Goal: Information Seeking & Learning: Learn about a topic

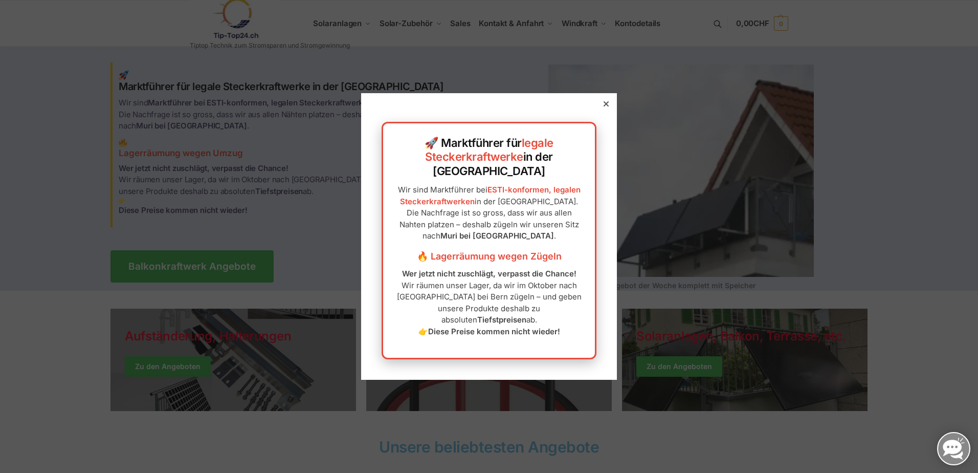
click at [601, 108] on div at bounding box center [605, 103] width 9 height 9
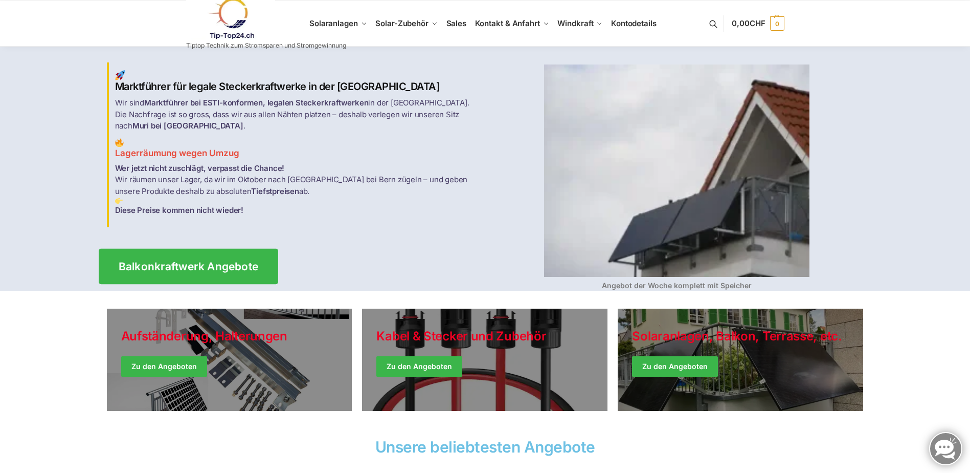
click at [239, 250] on link "Balkonkraftwerk Angebote" at bounding box center [189, 265] width 180 height 35
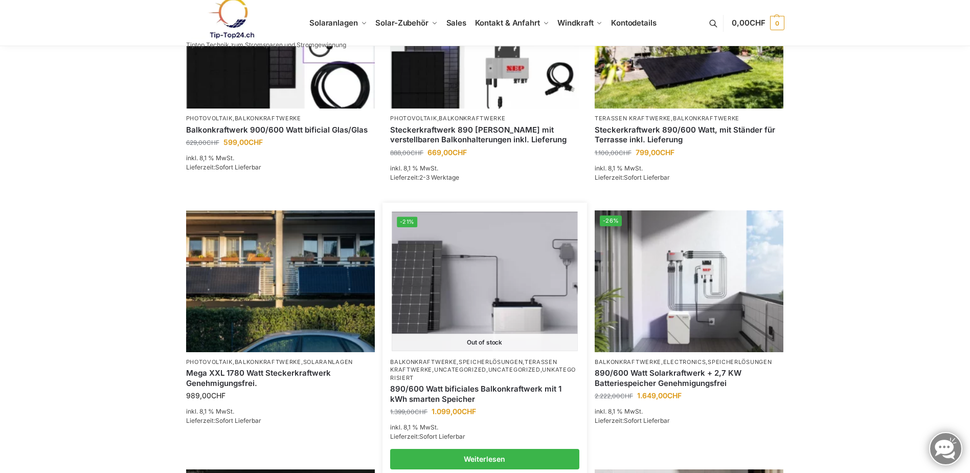
scroll to position [511, 0]
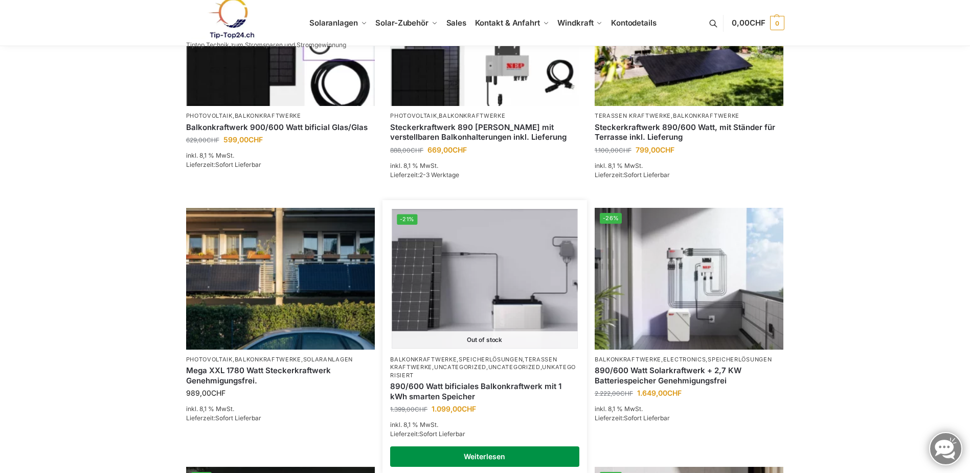
click at [509, 452] on link "Weiterlesen" at bounding box center [484, 456] width 189 height 20
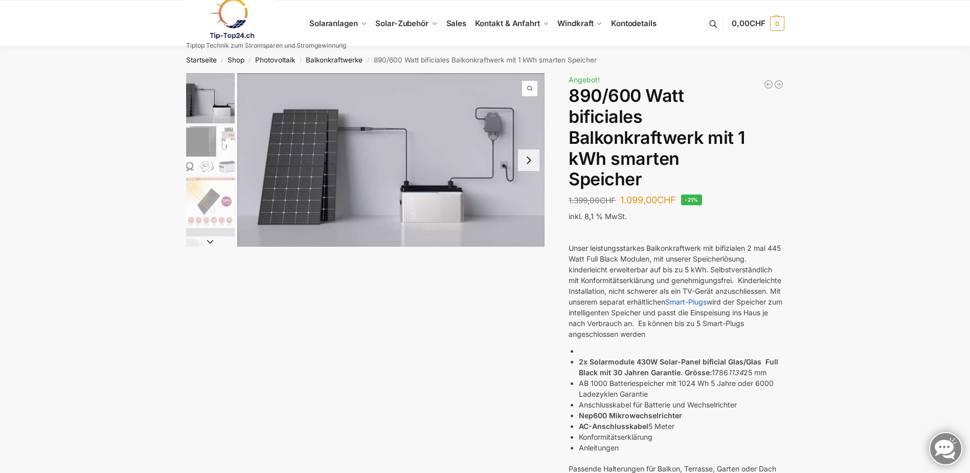
click at [529, 155] on button "Next slide" at bounding box center [528, 159] width 21 height 21
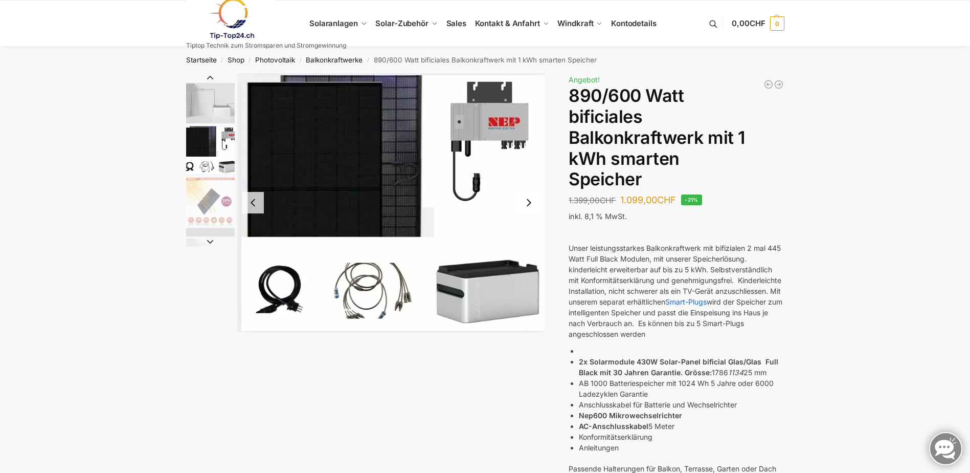
click at [530, 201] on button "Next slide" at bounding box center [528, 202] width 21 height 21
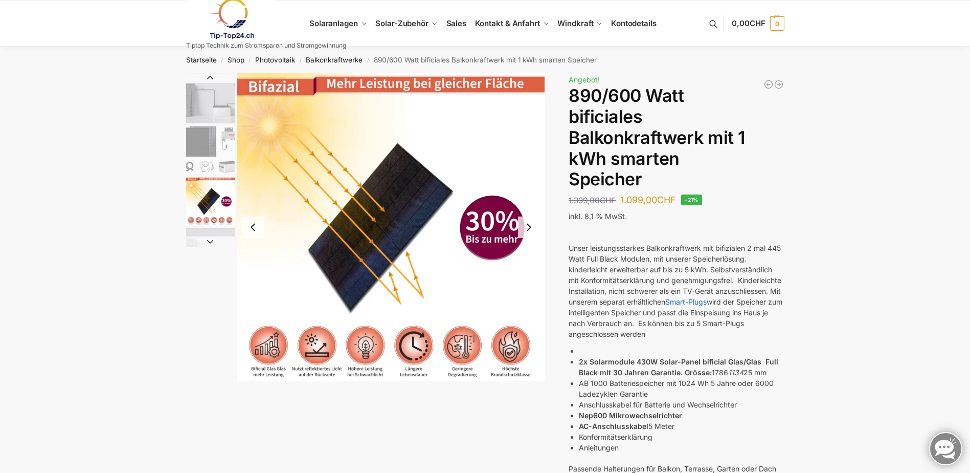
click at [530, 201] on img "3 / 7" at bounding box center [391, 227] width 308 height 308
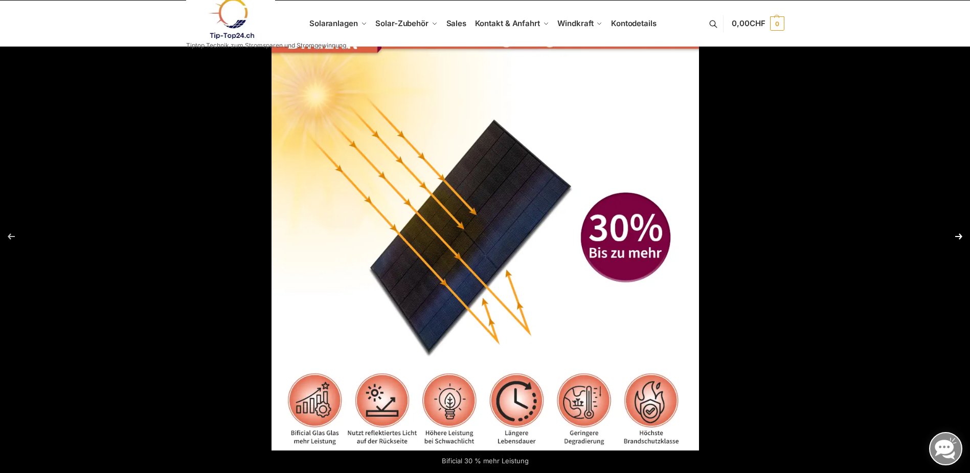
click at [962, 234] on button "Next (arrow right)" at bounding box center [952, 236] width 36 height 51
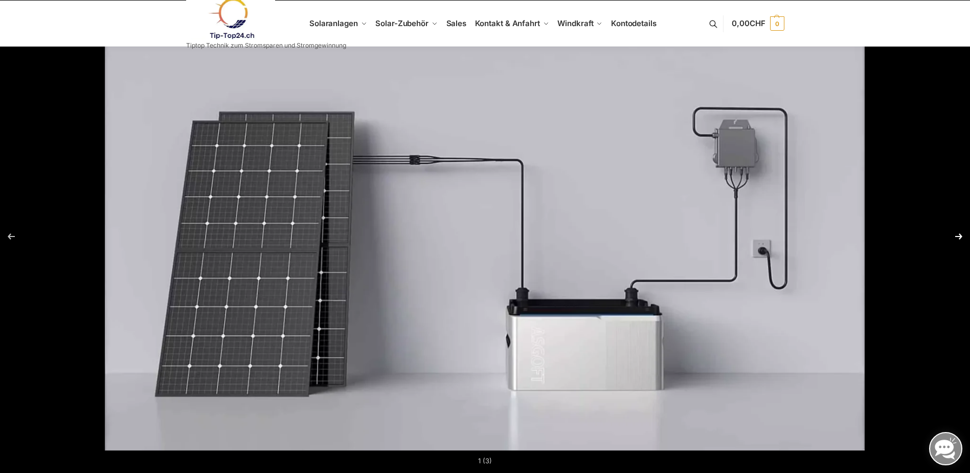
click at [958, 235] on button "Next (arrow right)" at bounding box center [952, 236] width 36 height 51
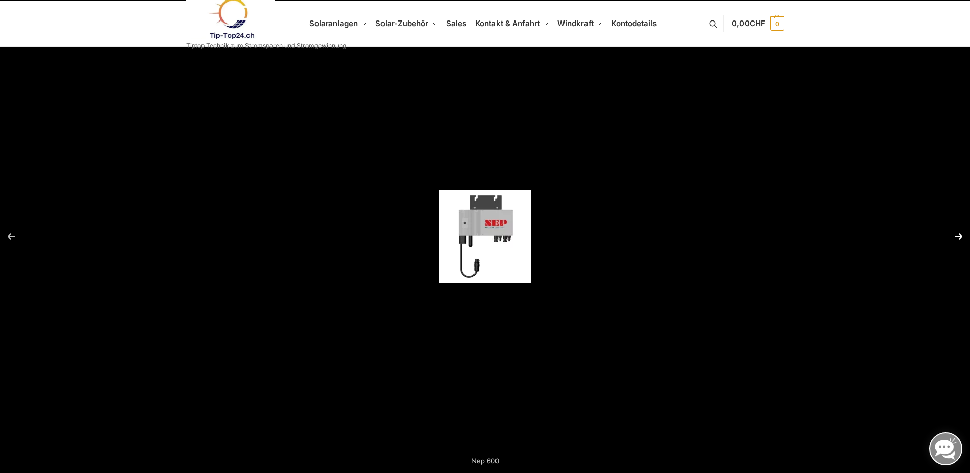
click at [958, 235] on button "Next (arrow right)" at bounding box center [952, 236] width 36 height 51
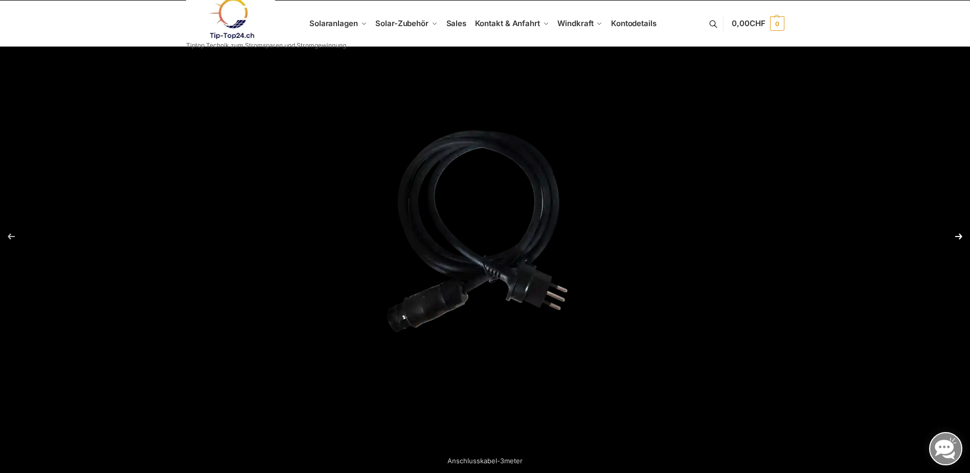
click at [958, 235] on button "Next (arrow right)" at bounding box center [952, 236] width 36 height 51
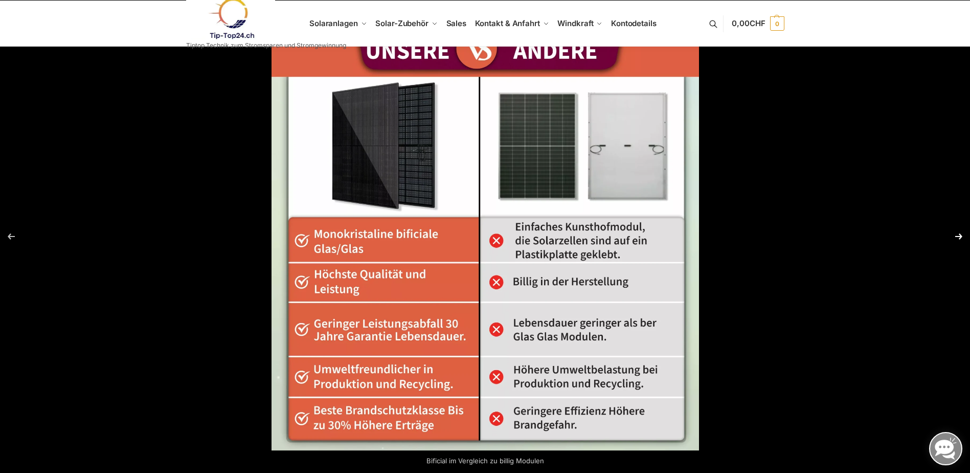
click at [957, 235] on button "Next (arrow right)" at bounding box center [952, 236] width 36 height 51
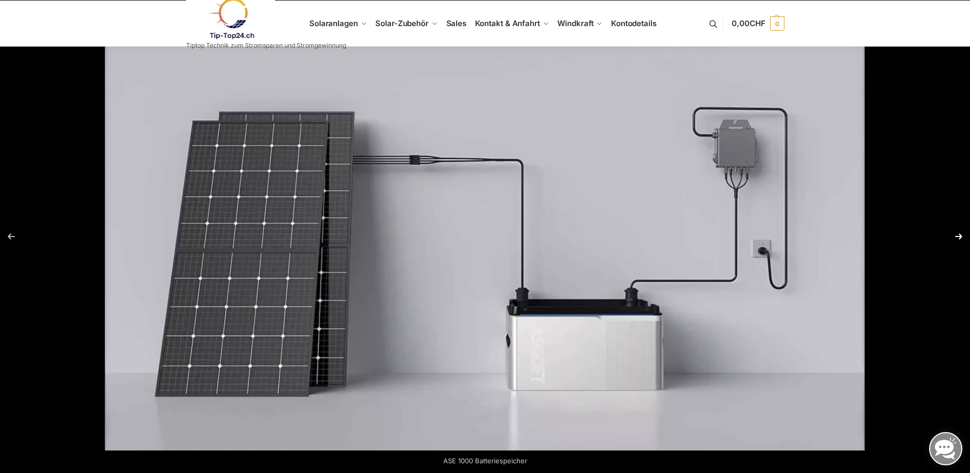
click at [956, 235] on button "Next (arrow right)" at bounding box center [952, 236] width 36 height 51
